Goal: Download file/media

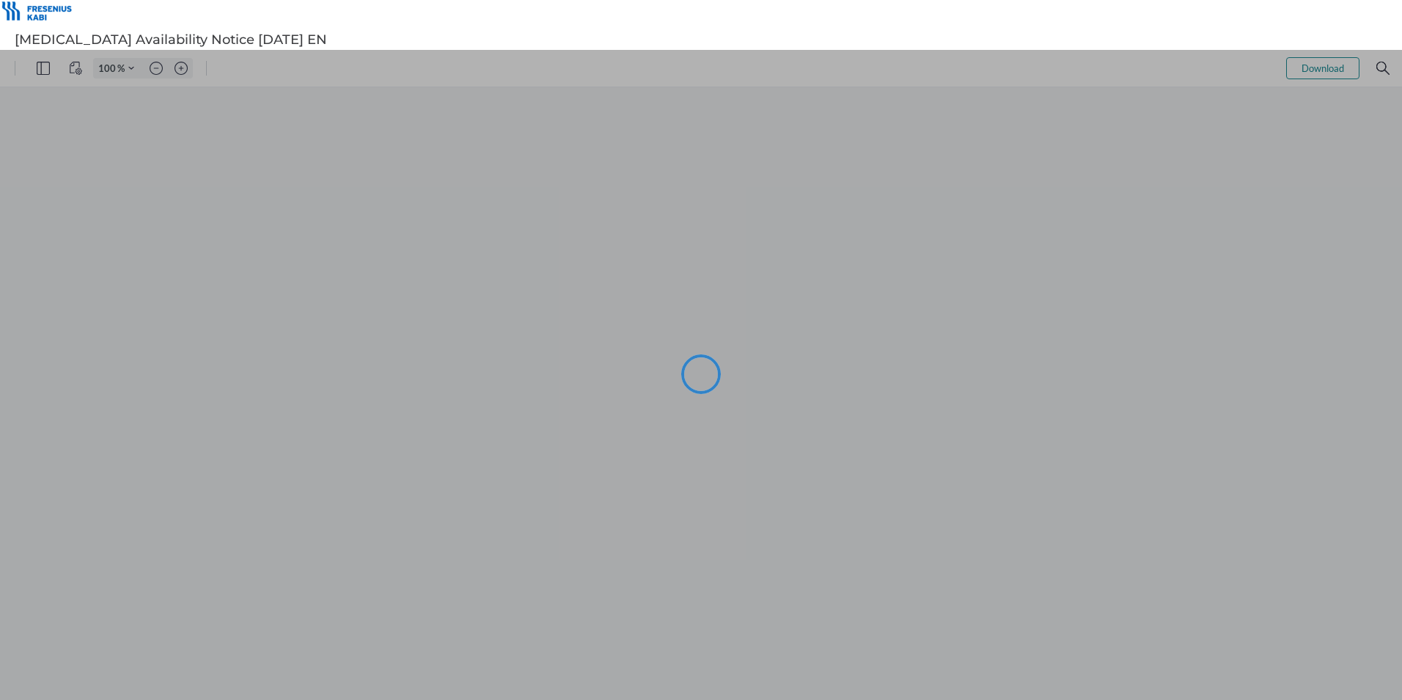
type input "105"
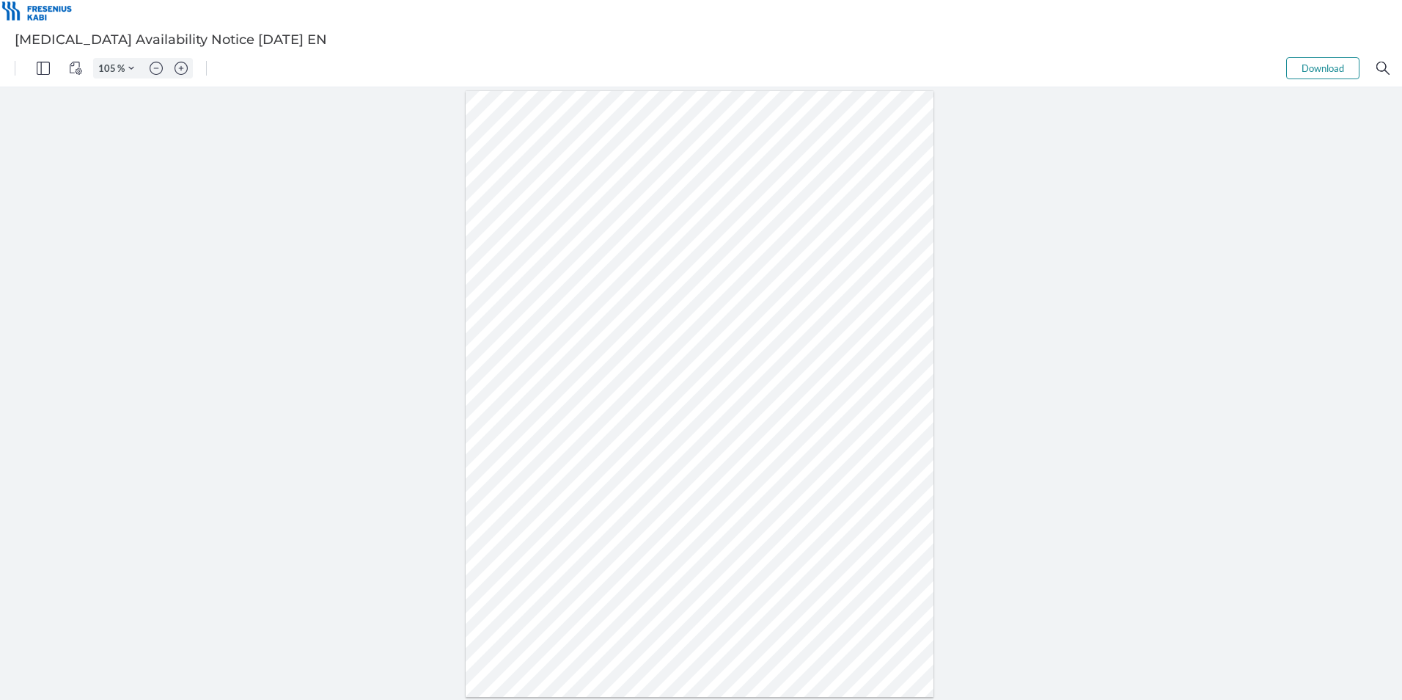
click at [1313, 70] on button "Download" at bounding box center [1322, 68] width 73 height 22
click at [184, 70] on img "Zoom in" at bounding box center [181, 68] width 13 height 13
type input "155"
